Goal: Task Accomplishment & Management: Complete application form

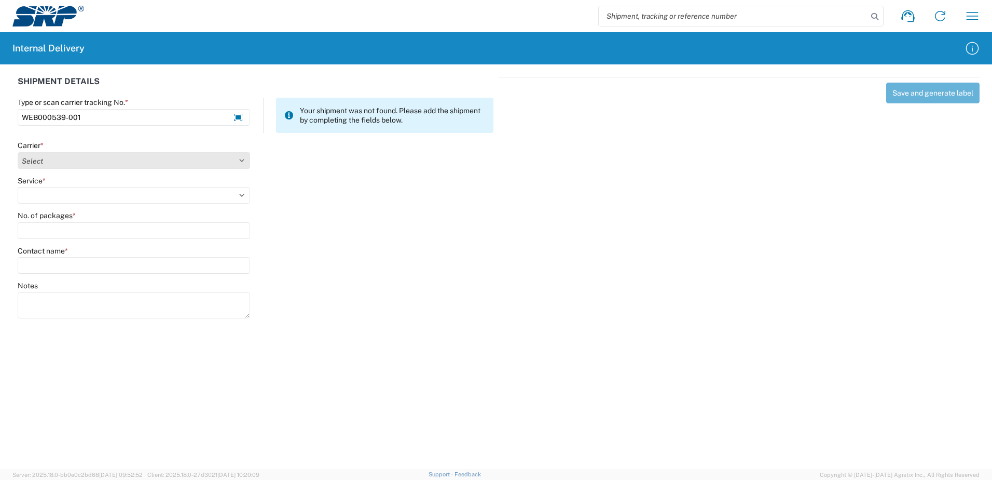
type input "WEB000539-001"
click at [242, 161] on select "Select Amazon Logistics ATI Trucking BC Dimerco Logistics Empire Southwest FedE…" at bounding box center [134, 160] width 233 height 17
select select "18714"
click at [18, 152] on select "Select Amazon Logistics ATI Trucking BC Dimerco Logistics Empire Southwest FedE…" at bounding box center [134, 160] width 233 height 17
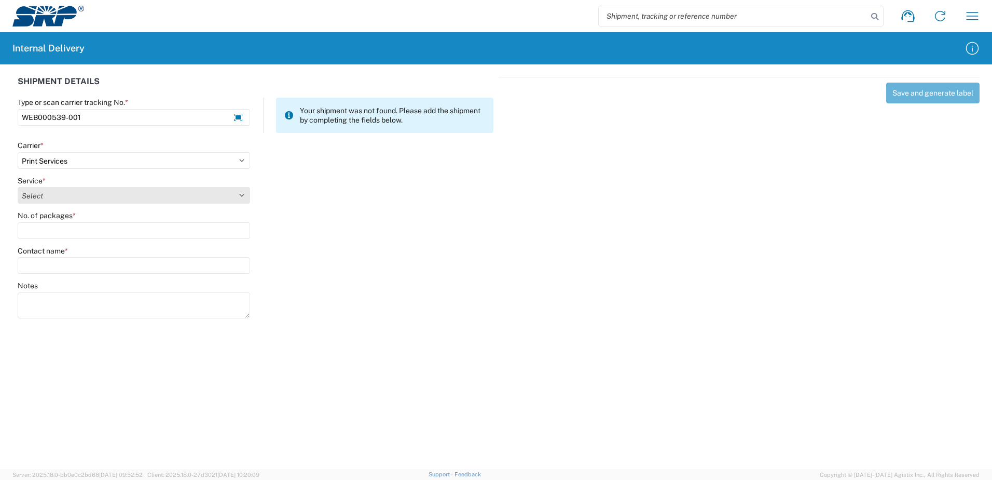
click at [240, 194] on select "Select Ground Inter-office" at bounding box center [134, 195] width 233 height 17
select select "35764"
click at [18, 187] on select "Select Ground Inter-office" at bounding box center [134, 195] width 233 height 17
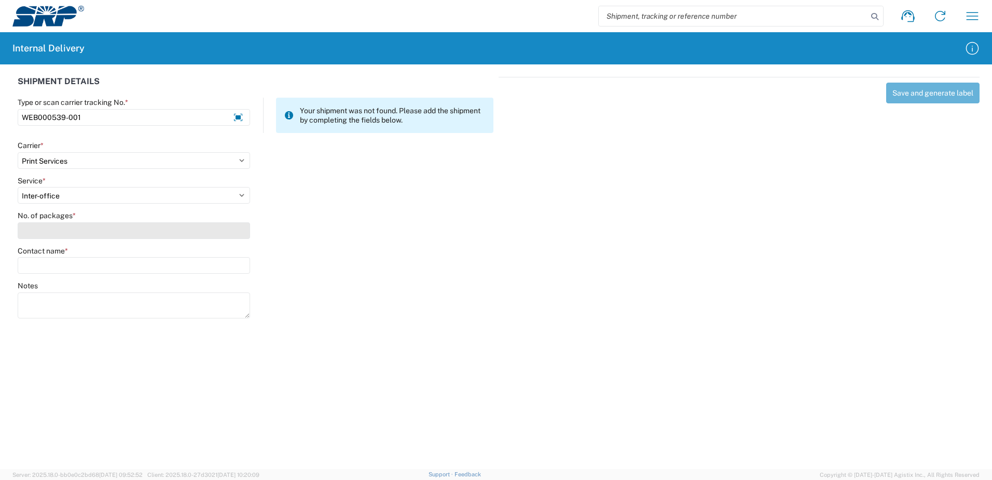
click at [237, 227] on input "No. of packages *" at bounding box center [134, 230] width 233 height 17
type input "1"
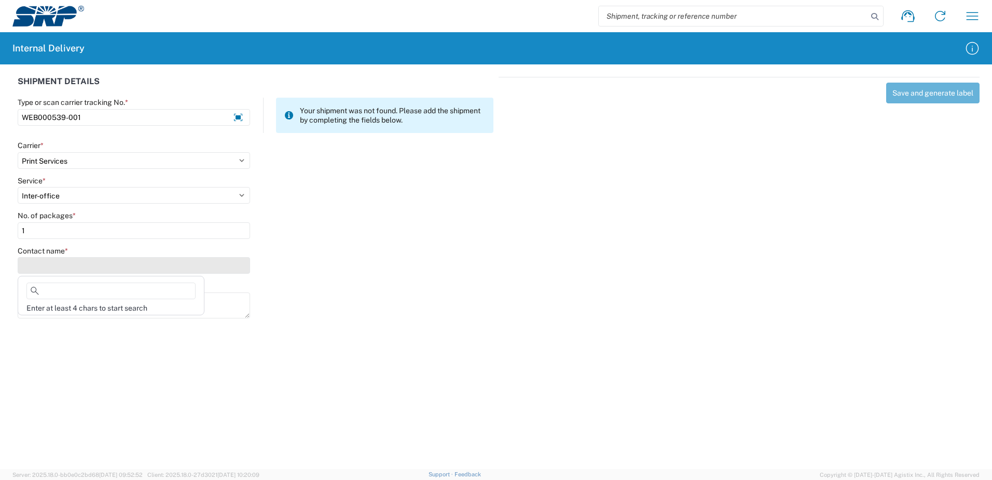
click at [215, 265] on input "Contact name *" at bounding box center [134, 265] width 233 height 17
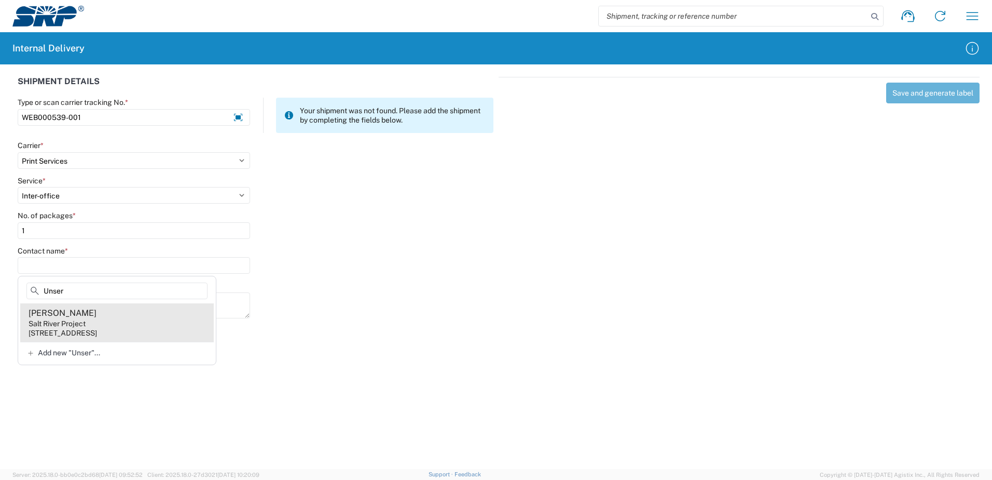
type input "Unser"
click at [58, 328] on div "[STREET_ADDRESS]" at bounding box center [63, 332] width 69 height 9
type input "[PERSON_NAME]"
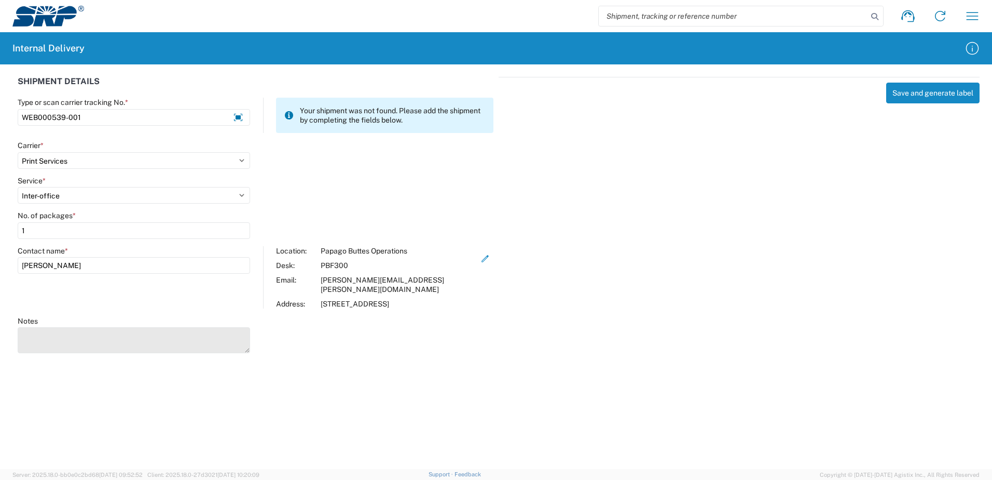
click at [57, 328] on textarea "Notes" at bounding box center [134, 340] width 233 height 26
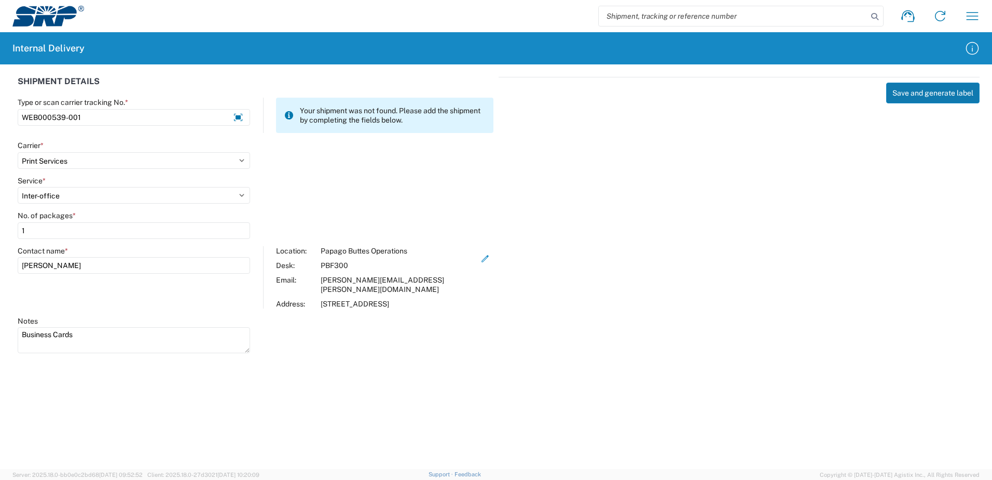
type textarea "Business Cards"
click at [915, 96] on button "Save and generate label" at bounding box center [933, 93] width 93 height 21
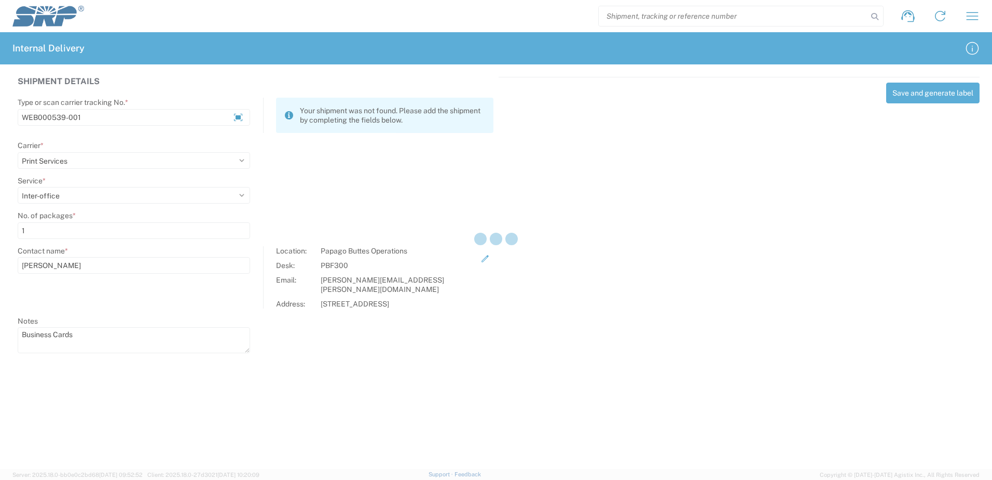
select select
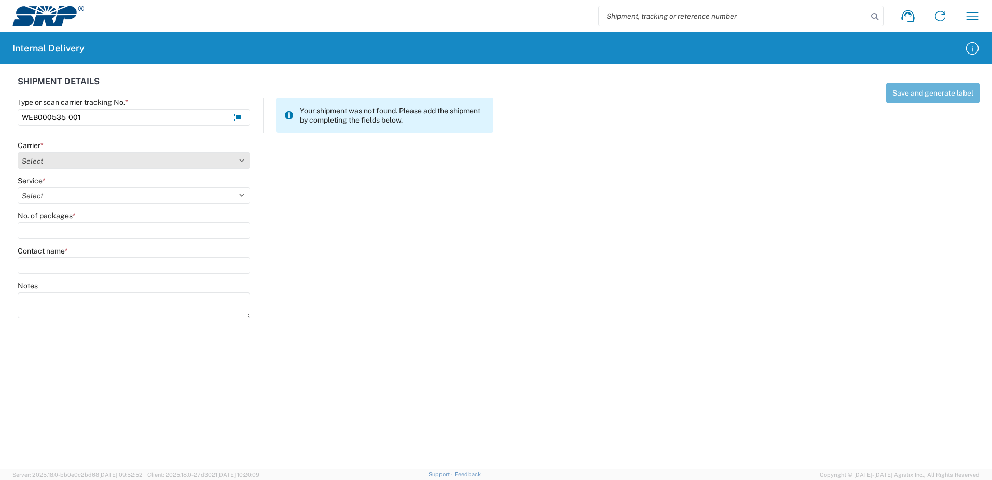
type input "WEB000535-001"
click at [243, 162] on select "Select Amazon Logistics ATI Trucking BC Dimerco Logistics Empire Southwest FedE…" at bounding box center [134, 160] width 233 height 17
select select "18714"
click at [18, 152] on select "Select Amazon Logistics ATI Trucking BC Dimerco Logistics Empire Southwest FedE…" at bounding box center [134, 160] width 233 height 17
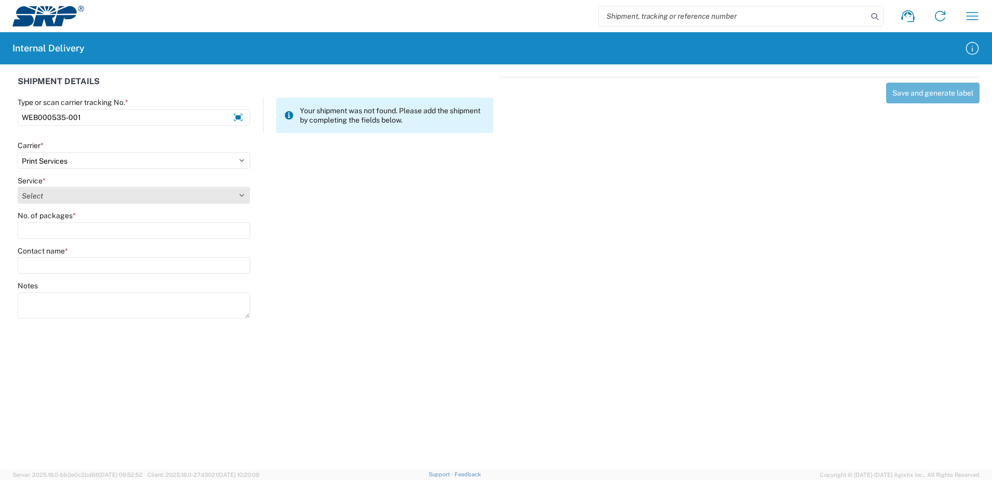
click at [239, 195] on select "Select Ground Inter-office" at bounding box center [134, 195] width 233 height 17
select select "35764"
click at [18, 187] on select "Select Ground Inter-office" at bounding box center [134, 195] width 233 height 17
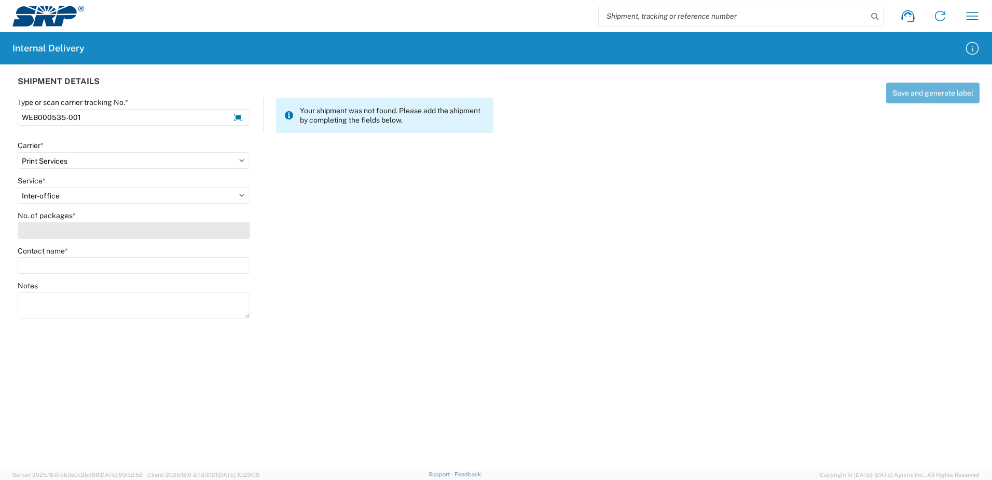
click at [219, 231] on input "No. of packages *" at bounding box center [134, 230] width 233 height 17
type input "1"
click at [211, 266] on input "Contact name *" at bounding box center [134, 265] width 233 height 17
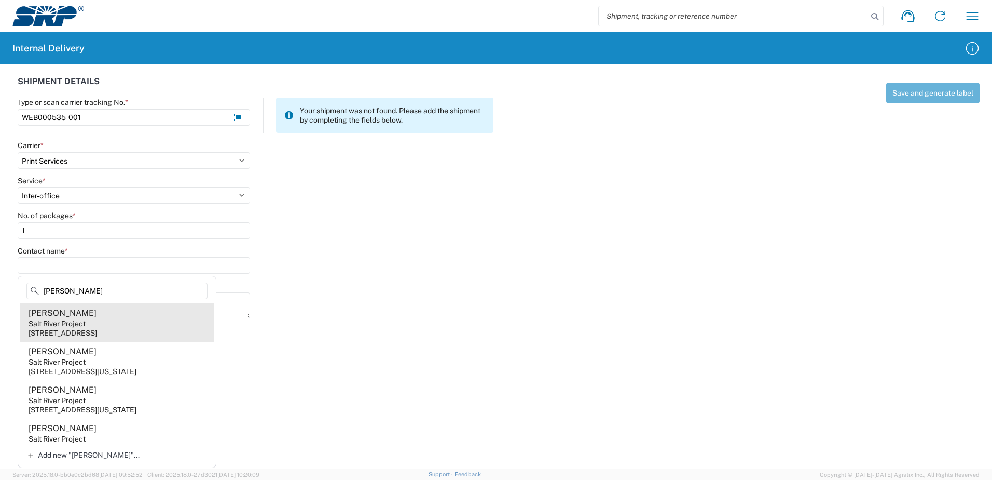
type input "[PERSON_NAME]"
click at [74, 332] on div "[STREET_ADDRESS]" at bounding box center [63, 332] width 69 height 9
type input "[PERSON_NAME]"
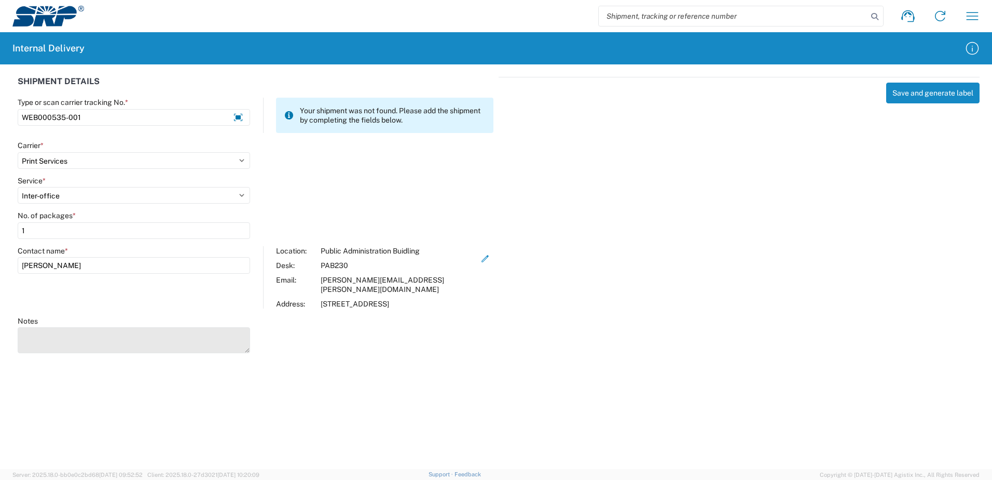
click at [69, 332] on textarea "Notes" at bounding box center [134, 340] width 233 height 26
type textarea "Business cards for [PERSON_NAME]."
click at [917, 90] on button "Save and generate label" at bounding box center [933, 93] width 93 height 21
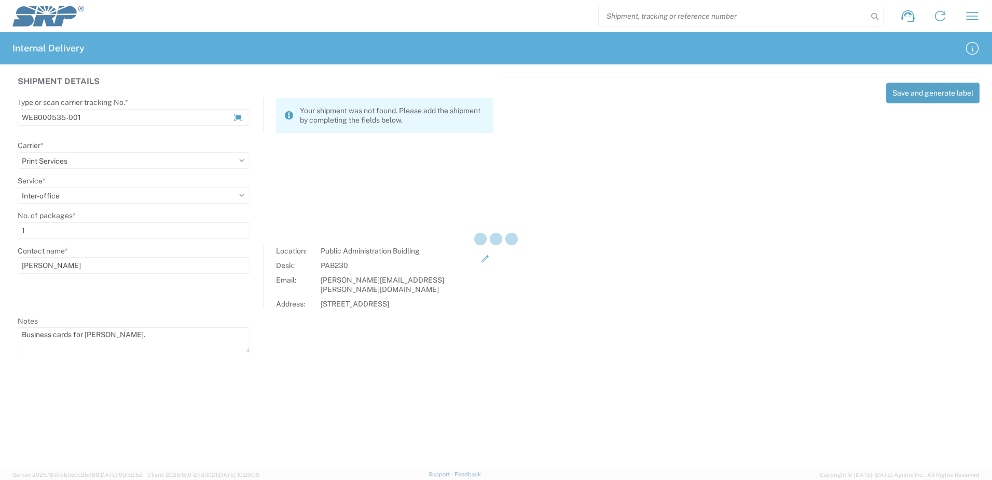
select select
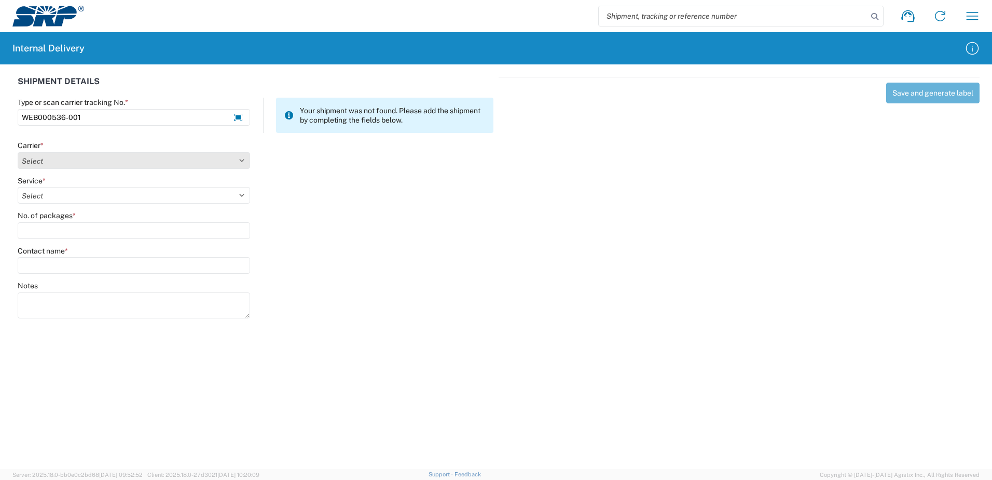
type input "WEB000536-001"
click at [243, 158] on select "Select Amazon Logistics ATI Trucking BC Dimerco Logistics Empire Southwest FedE…" at bounding box center [134, 160] width 233 height 17
select select "18714"
click at [18, 152] on select "Select Amazon Logistics ATI Trucking BC Dimerco Logistics Empire Southwest FedE…" at bounding box center [134, 160] width 233 height 17
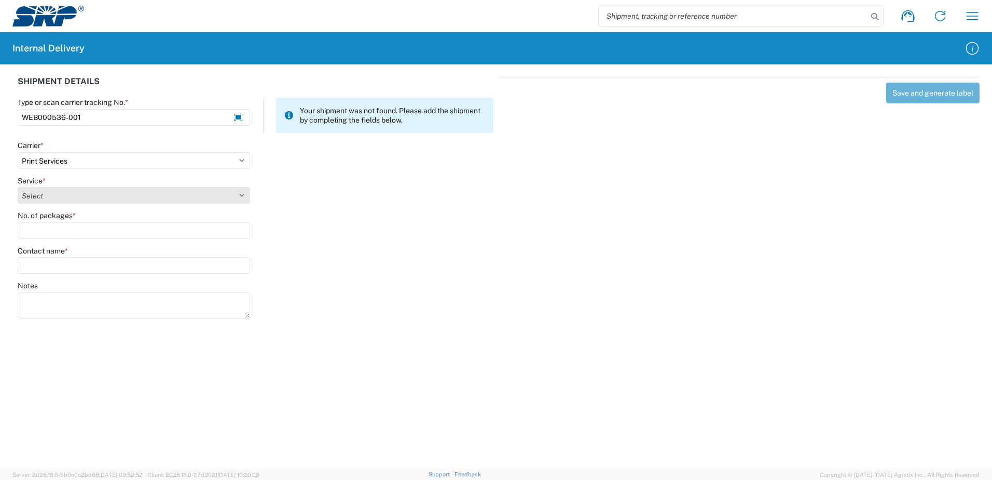
click at [242, 196] on select "Select Ground Inter-office" at bounding box center [134, 195] width 233 height 17
select select "35764"
click at [18, 187] on select "Select Ground Inter-office" at bounding box center [134, 195] width 233 height 17
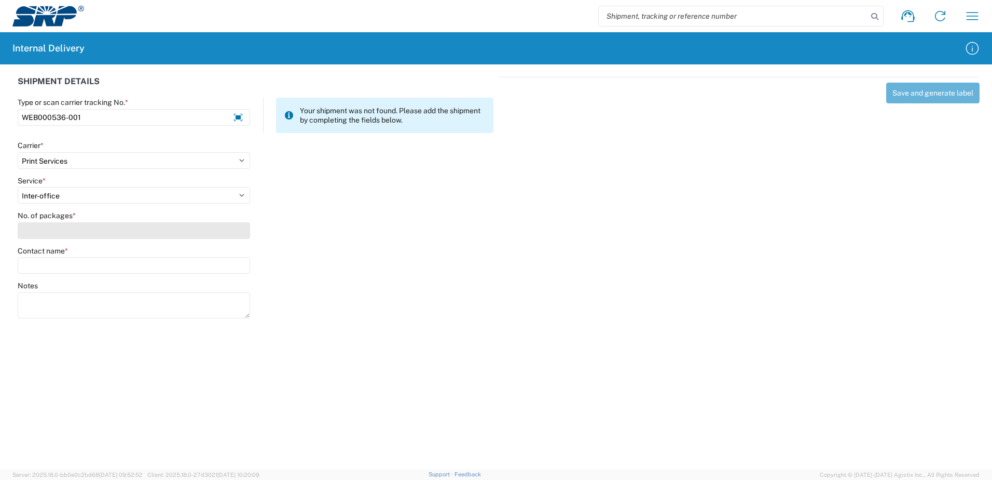
click at [230, 237] on input "No. of packages *" at bounding box center [134, 230] width 233 height 17
type input "1"
click at [230, 262] on input "Contact name *" at bounding box center [134, 265] width 233 height 17
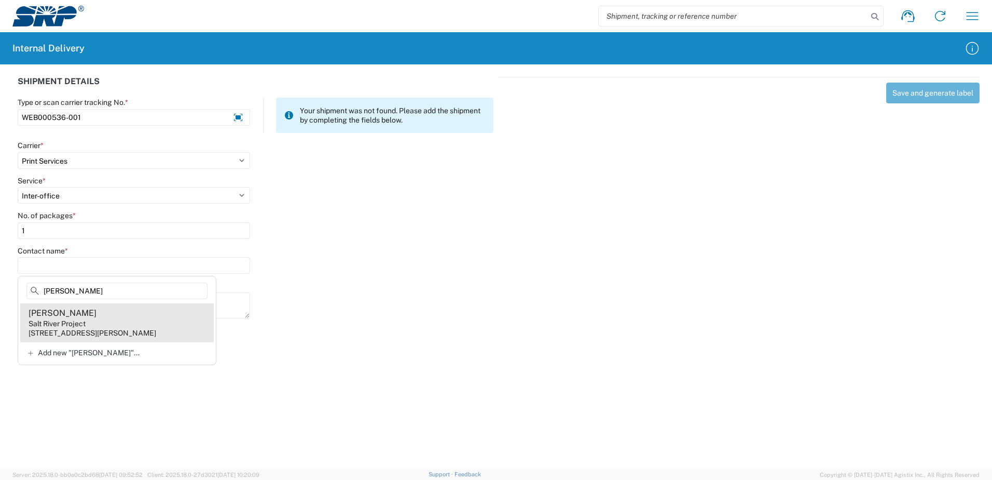
type input "[PERSON_NAME]"
click at [170, 319] on agx-address-suggestion-item "[PERSON_NAME] Ma Salt River Project [STREET_ADDRESS][PERSON_NAME]" at bounding box center [117, 322] width 194 height 38
type input "[PERSON_NAME]"
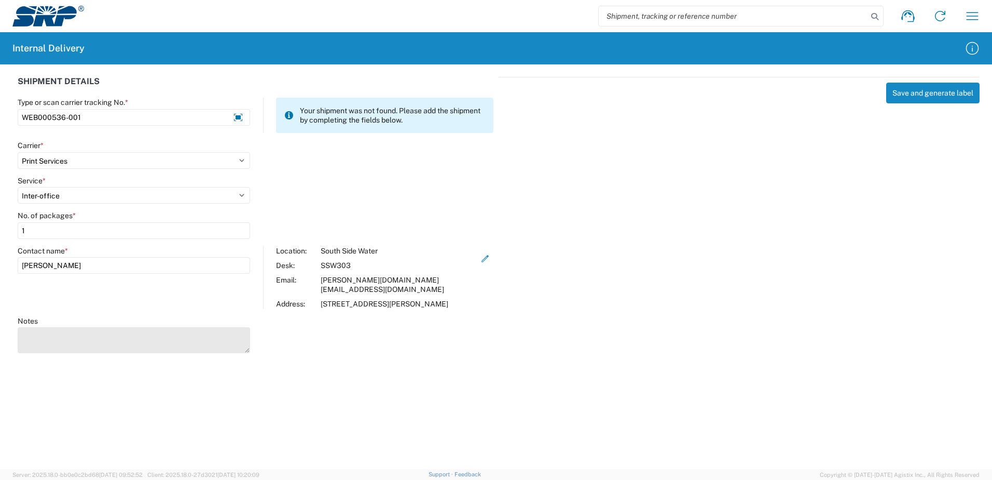
click at [127, 344] on textarea "Notes" at bounding box center [134, 340] width 233 height 26
type textarea "Business Cards"
click at [482, 258] on icon "button" at bounding box center [485, 258] width 7 height 7
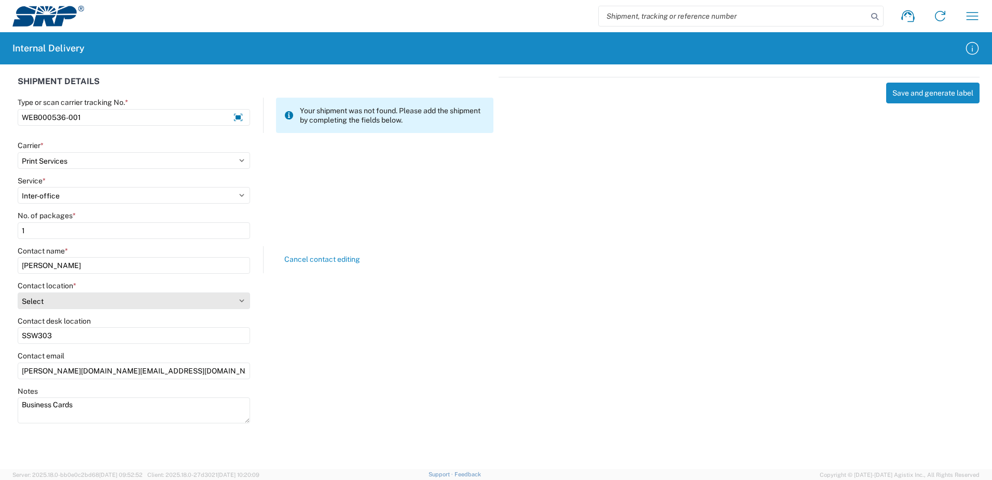
click at [243, 301] on select "Select [GEOGRAPHIC_DATA] Facility [GEOGRAPHIC_DATA] [GEOGRAPHIC_DATA] [PERSON_N…" at bounding box center [134, 300] width 233 height 17
select select "54818"
click at [18, 292] on select "Select [GEOGRAPHIC_DATA] Facility [GEOGRAPHIC_DATA] [GEOGRAPHIC_DATA] [PERSON_N…" at bounding box center [134, 300] width 233 height 17
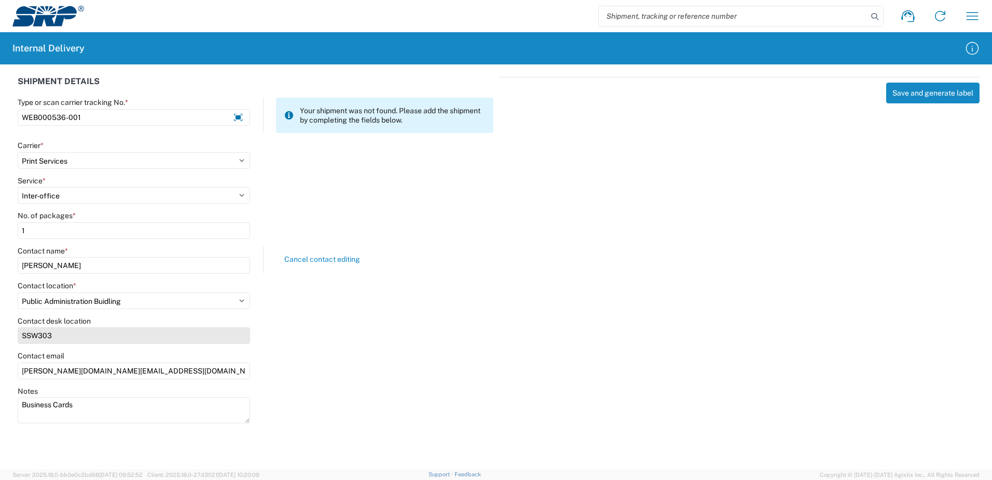
click at [51, 335] on input "SSW303" at bounding box center [134, 335] width 233 height 17
type input "S"
type input "PAB300"
click at [391, 343] on div "Contact desk location PAB300" at bounding box center [255, 333] width 487 height 35
click at [943, 97] on button "Save and generate label" at bounding box center [933, 93] width 93 height 21
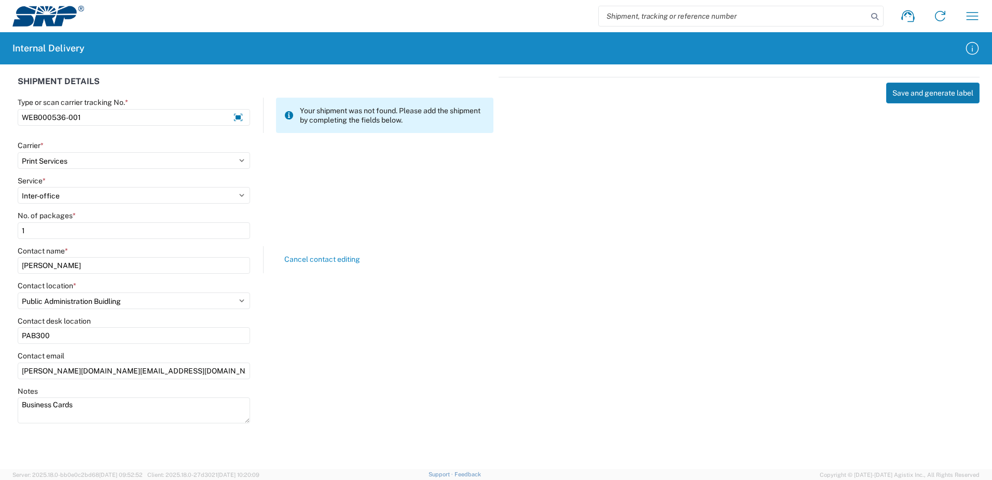
select select
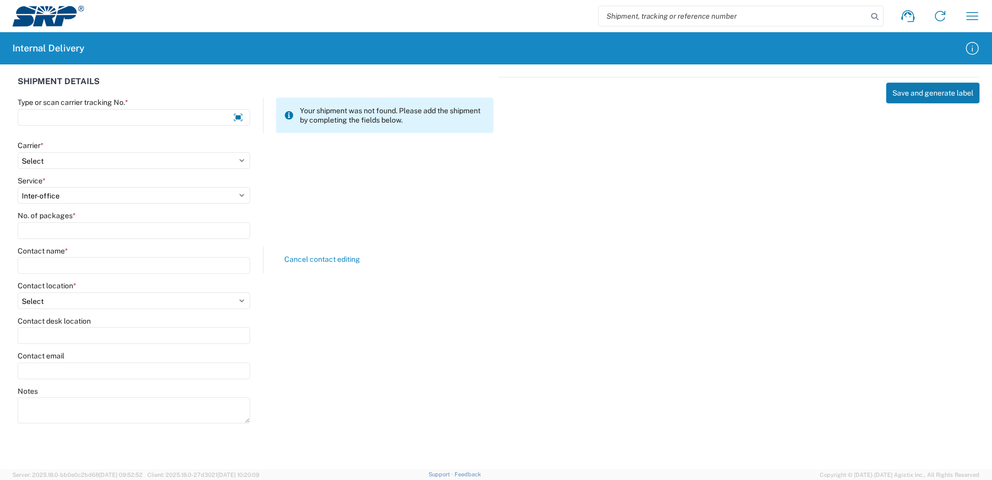
select select
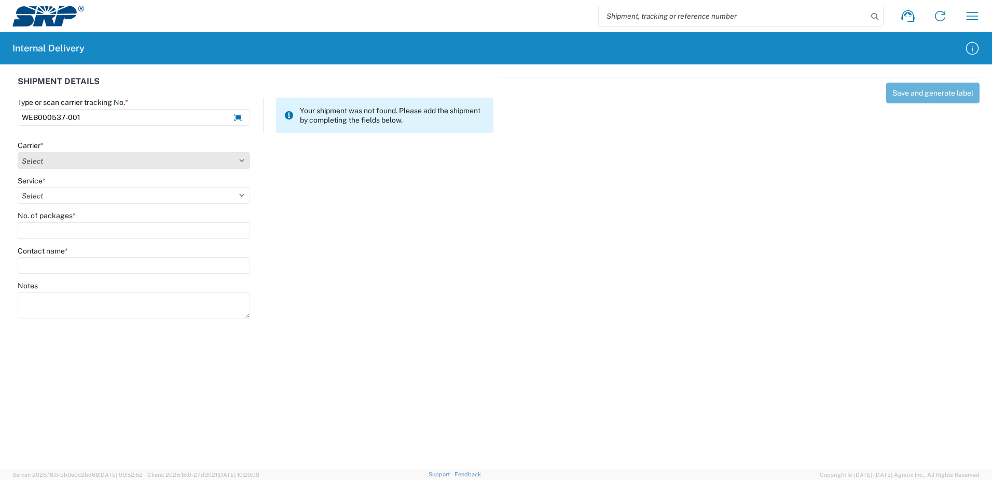
type input "WEB000537-001"
click at [240, 160] on select "Select Amazon Logistics ATI Trucking BC Dimerco Logistics Empire Southwest FedE…" at bounding box center [134, 160] width 233 height 17
select select "18714"
click at [18, 152] on select "Select Amazon Logistics ATI Trucking BC Dimerco Logistics Empire Southwest FedE…" at bounding box center [134, 160] width 233 height 17
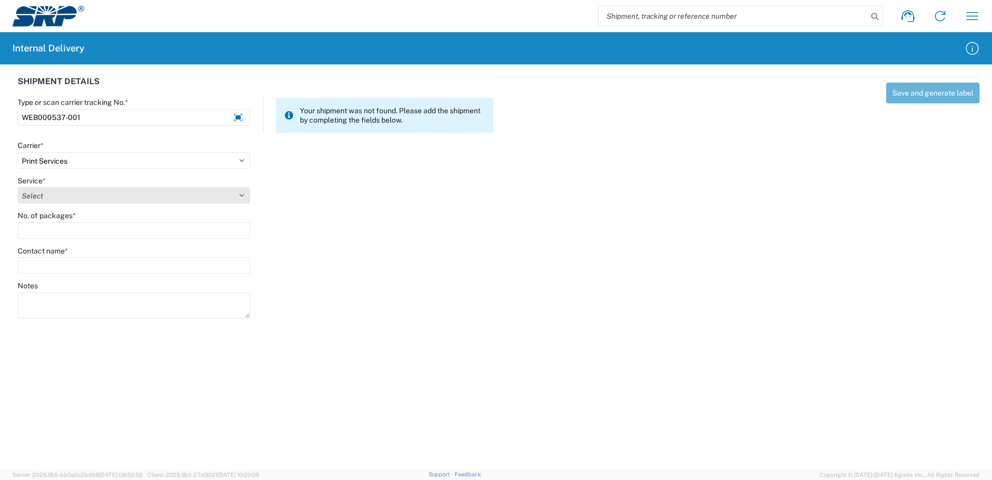
click at [243, 195] on select "Select Ground Inter-office" at bounding box center [134, 195] width 233 height 17
select select "35764"
click at [18, 187] on select "Select Ground Inter-office" at bounding box center [134, 195] width 233 height 17
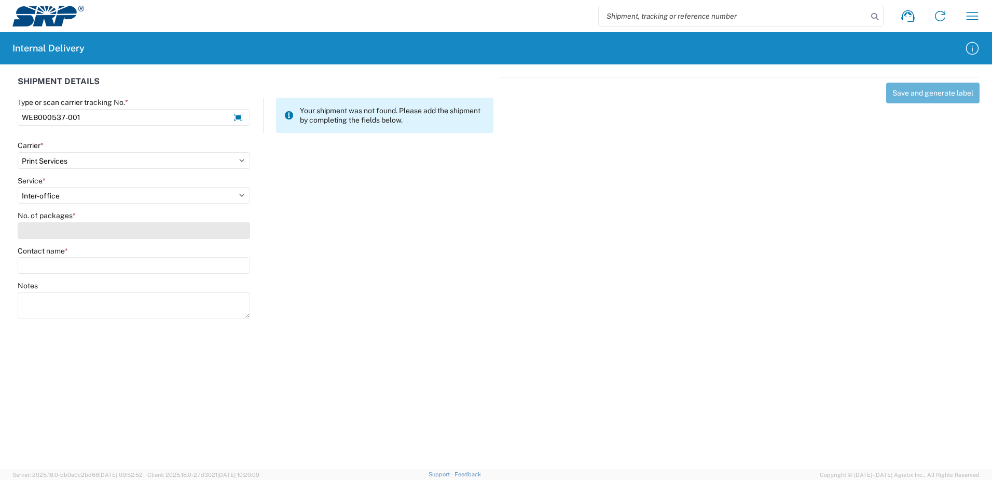
click at [229, 236] on input "No. of packages *" at bounding box center [134, 230] width 233 height 17
type input "1"
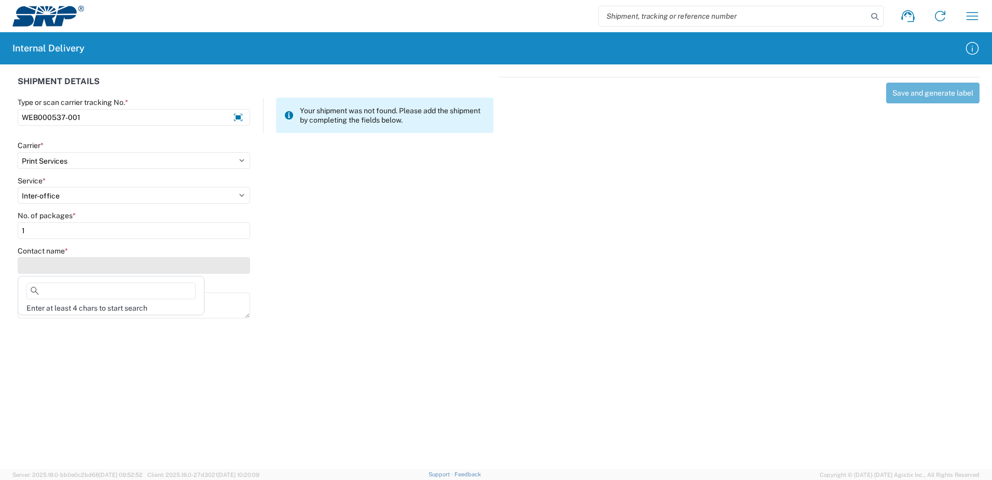
click at [223, 265] on input "Contact name *" at bounding box center [134, 265] width 233 height 17
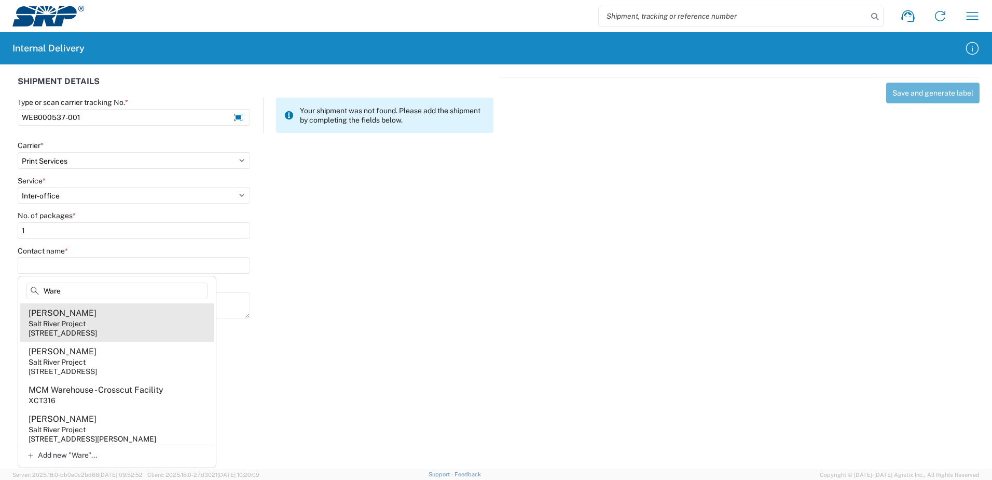
type input "Ware"
click at [79, 321] on div "Salt River Project" at bounding box center [57, 323] width 57 height 9
type input "[PERSON_NAME]"
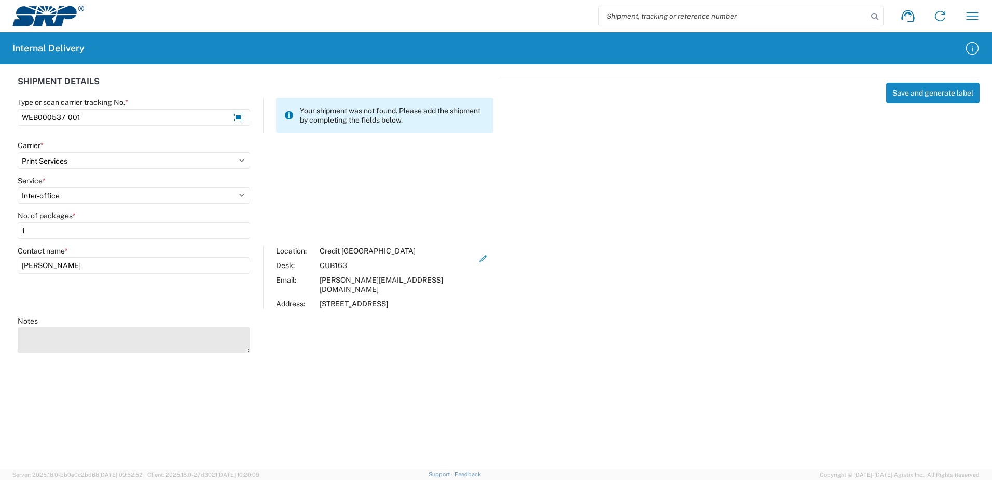
click at [78, 330] on textarea "Notes" at bounding box center [134, 340] width 233 height 26
type textarea "Business Cards"
click at [633, 355] on agx-forms-host "Shipment request Shipment tracking Internal delivery Transit update My profile …" at bounding box center [496, 240] width 992 height 480
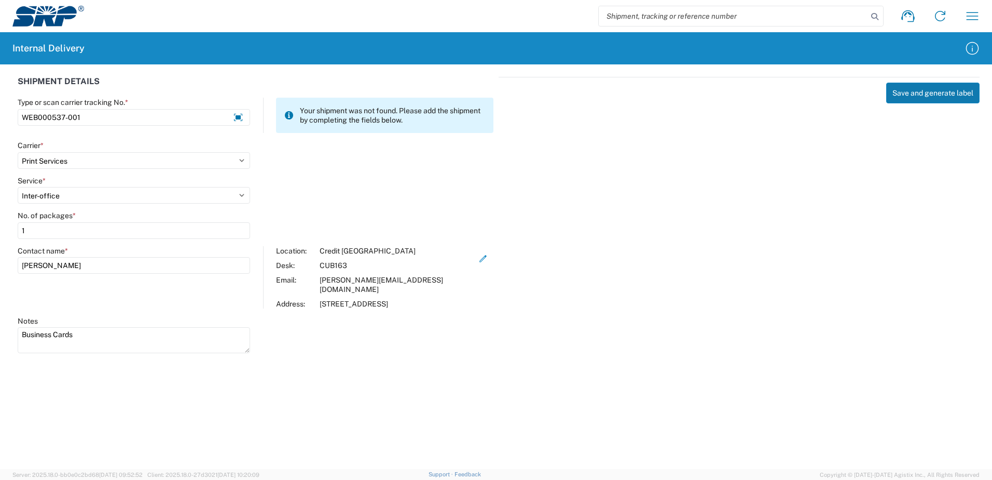
click at [929, 94] on button "Save and generate label" at bounding box center [933, 93] width 93 height 21
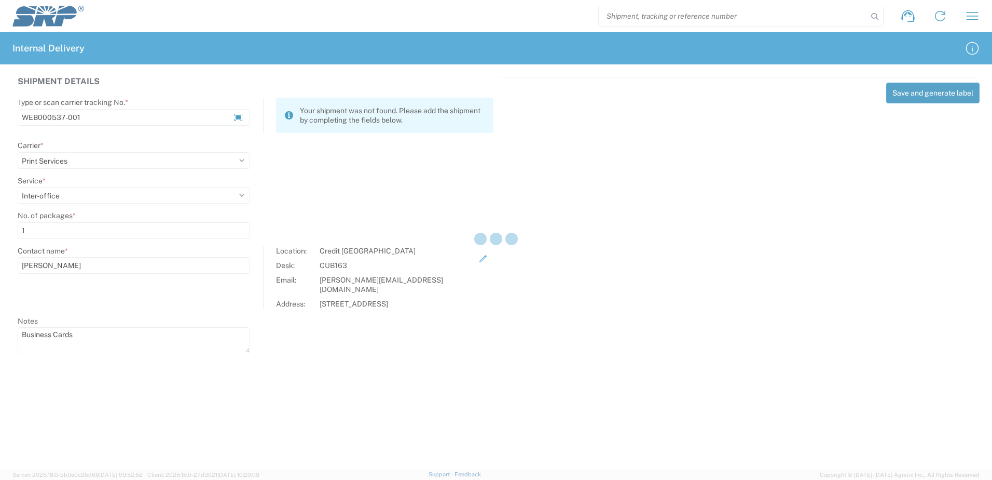
select select
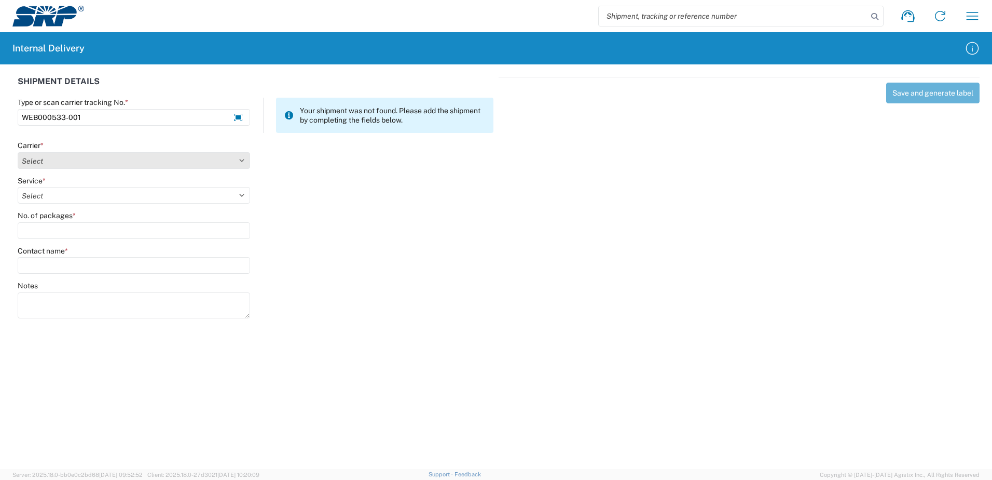
type input "WEB000533-001"
click at [242, 161] on select "Select Amazon Logistics ATI Trucking BC Dimerco Logistics Empire Southwest FedE…" at bounding box center [134, 160] width 233 height 17
select select "18714"
click at [18, 152] on select "Select Amazon Logistics ATI Trucking BC Dimerco Logistics Empire Southwest FedE…" at bounding box center [134, 160] width 233 height 17
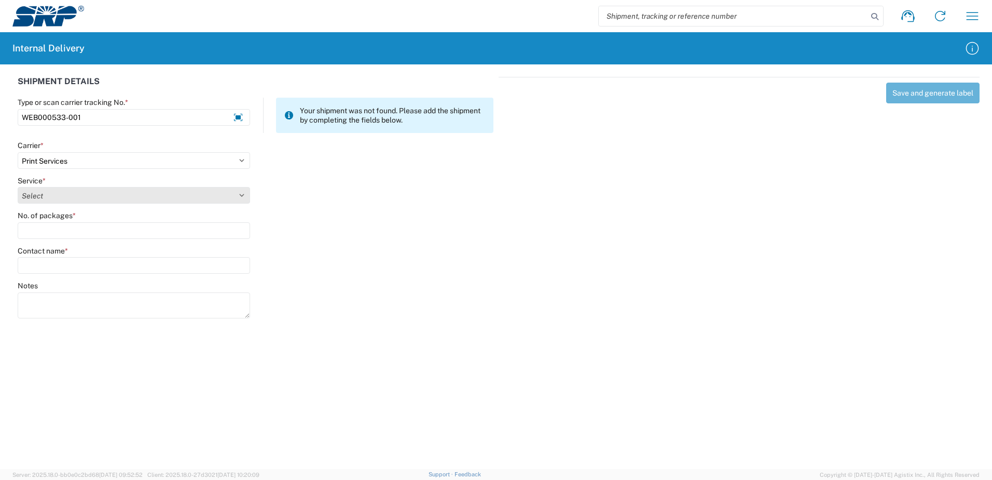
click at [241, 194] on select "Select Ground Inter-office" at bounding box center [134, 195] width 233 height 17
select select "35764"
click at [18, 187] on select "Select Ground Inter-office" at bounding box center [134, 195] width 233 height 17
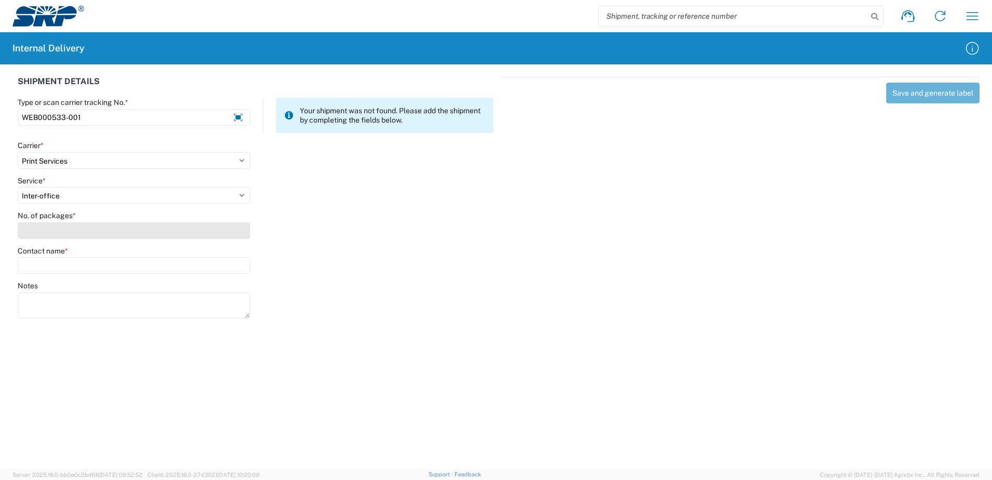
click at [233, 229] on input "No. of packages *" at bounding box center [134, 230] width 233 height 17
type input "1"
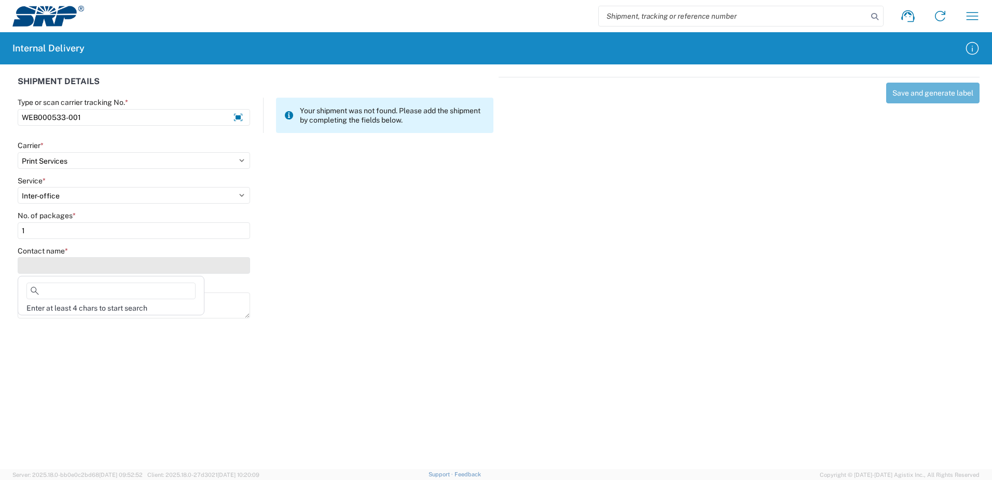
click at [140, 267] on input "Contact name *" at bounding box center [134, 265] width 233 height 17
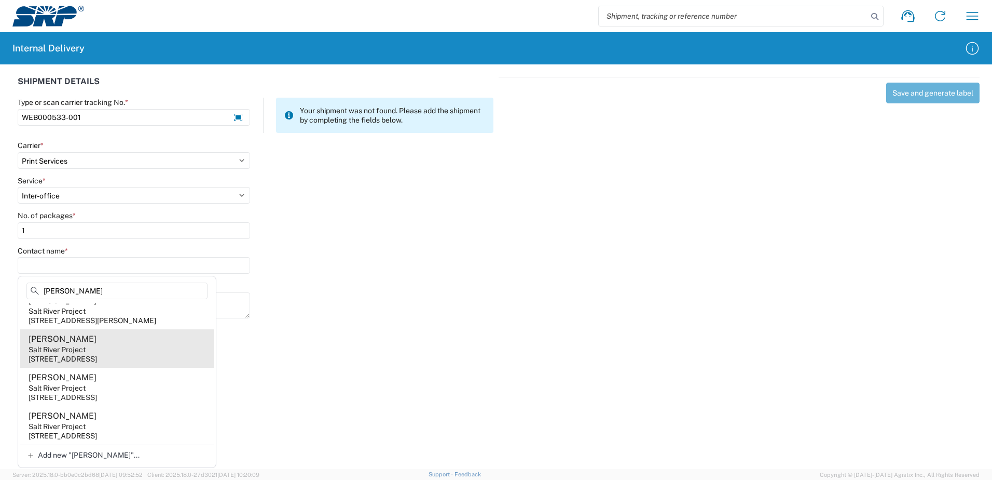
scroll to position [185, 0]
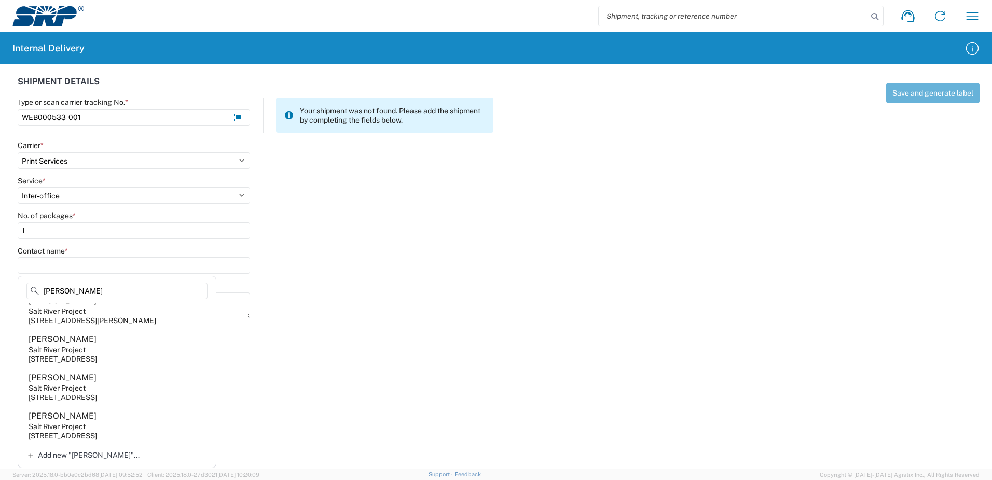
type input "[PERSON_NAME]"
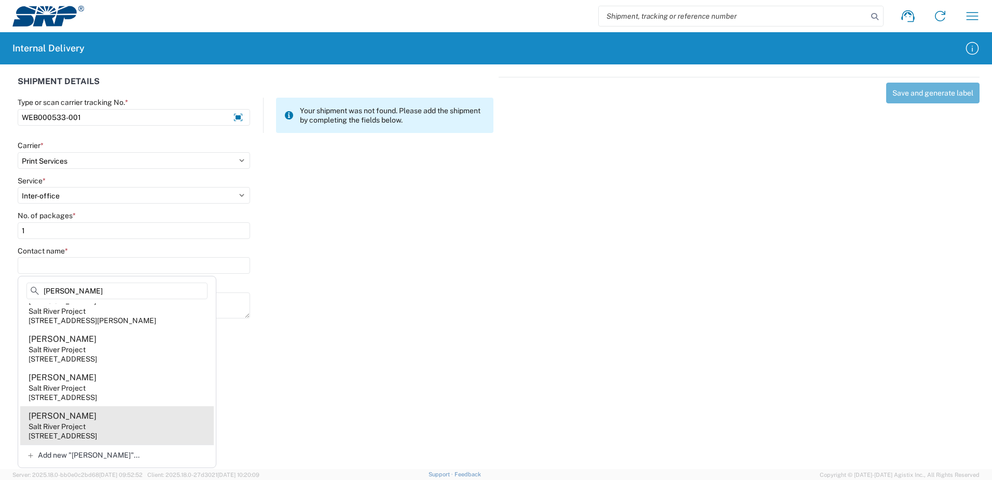
click at [97, 431] on div "[STREET_ADDRESS]" at bounding box center [63, 435] width 69 height 9
type input "[PERSON_NAME]"
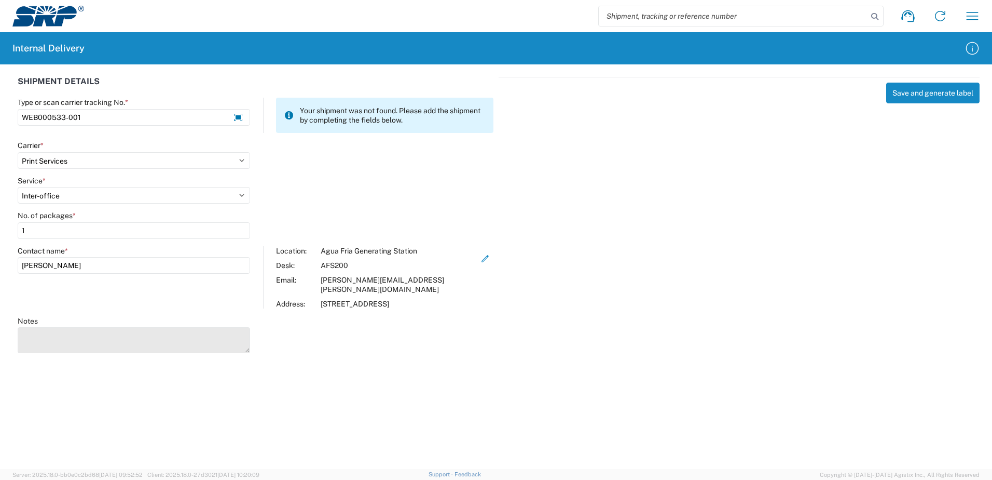
click at [34, 338] on textarea "Notes" at bounding box center [134, 340] width 233 height 26
type textarea "12-Large Payroll Calendars"
click at [934, 96] on button "Save and generate label" at bounding box center [933, 93] width 93 height 21
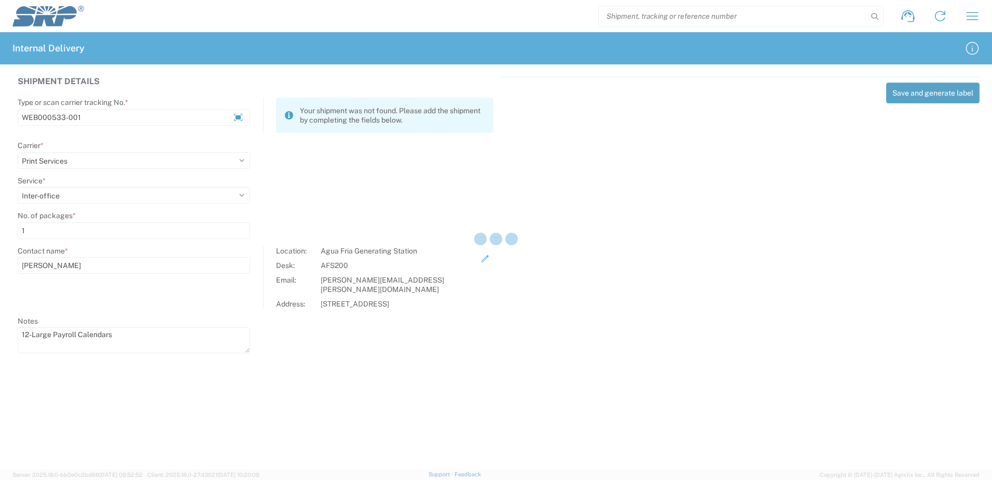
select select
